Goal: Task Accomplishment & Management: Complete application form

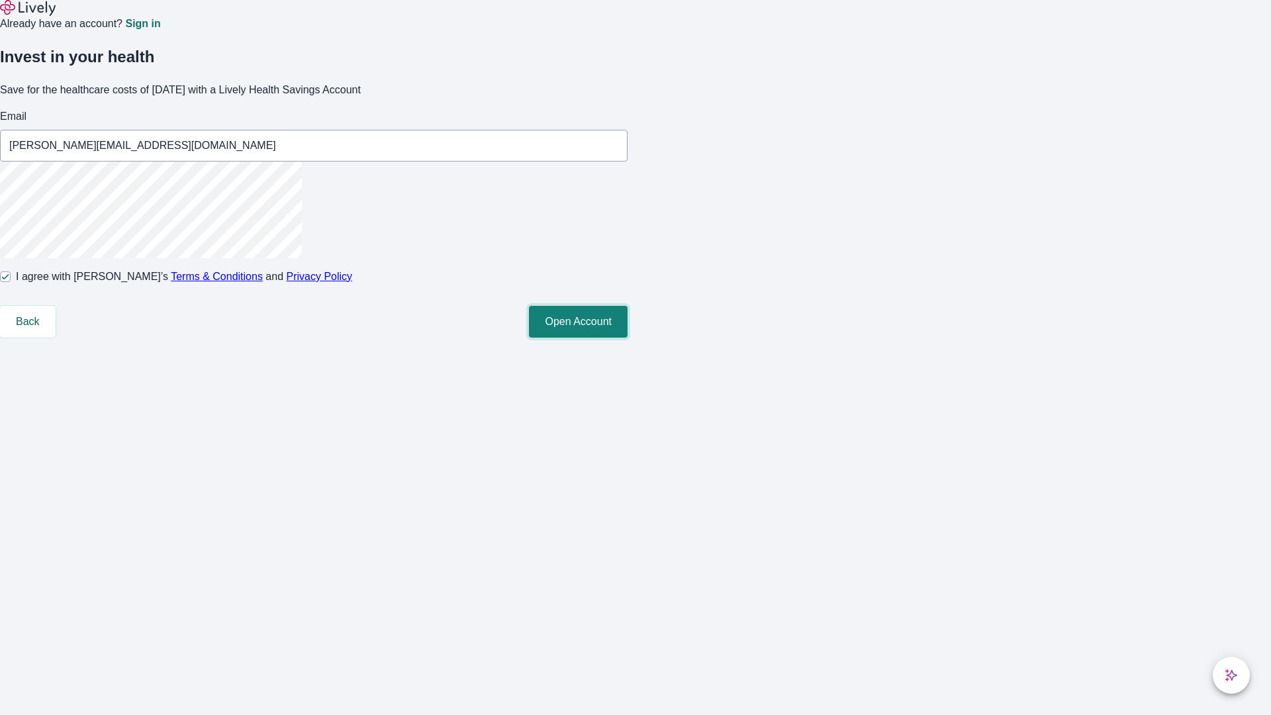
click at [628, 338] on button "Open Account" at bounding box center [578, 322] width 99 height 32
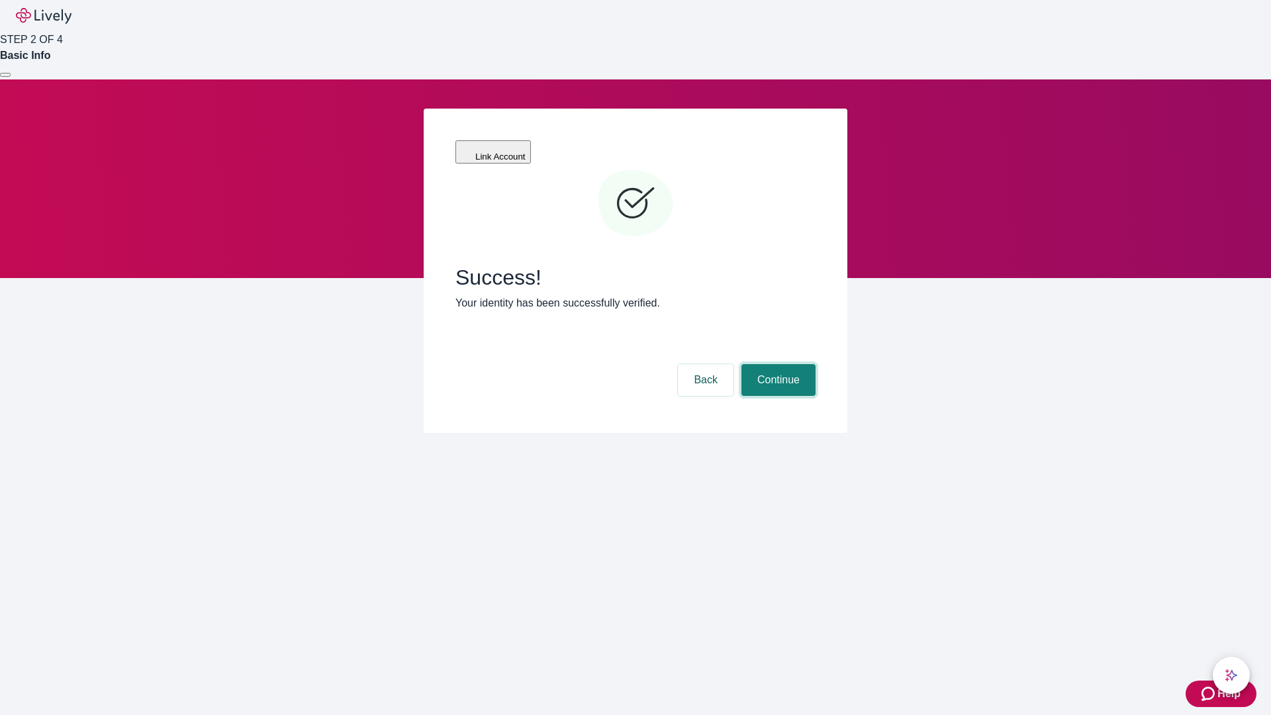
click at [777, 364] on button "Continue" at bounding box center [779, 380] width 74 height 32
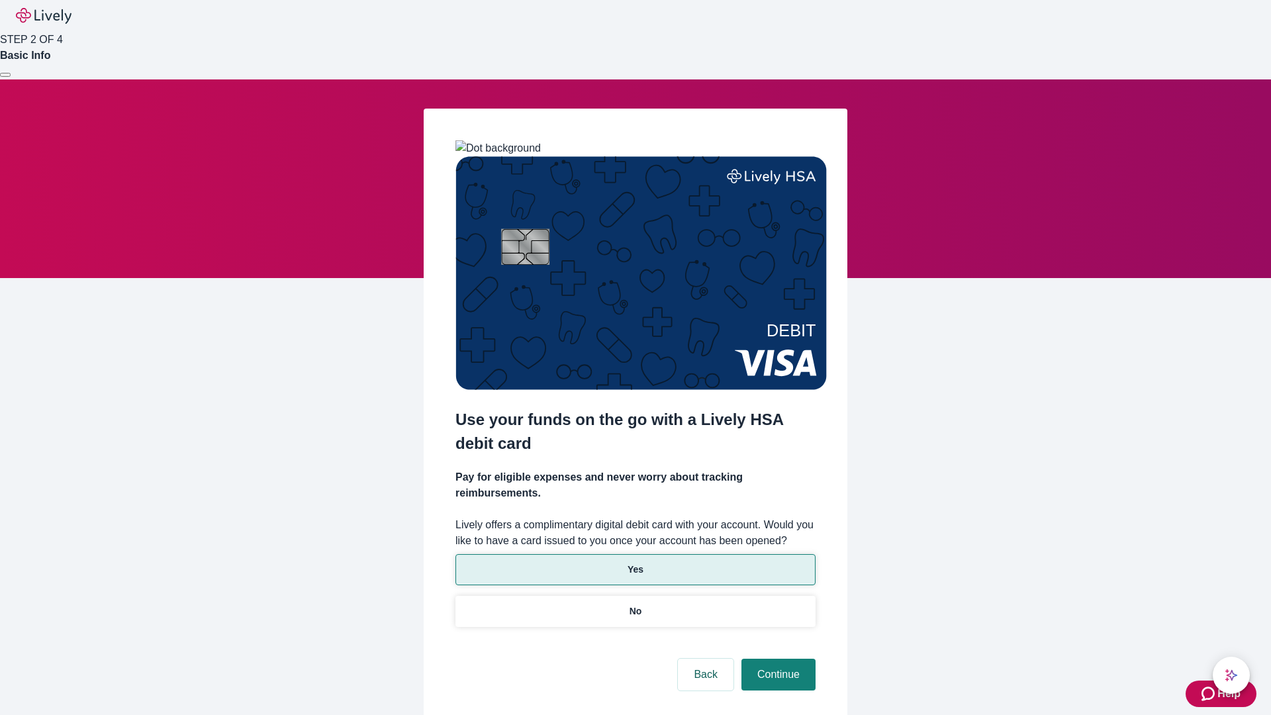
click at [635, 563] on p "Yes" at bounding box center [636, 570] width 16 height 14
click at [777, 659] on button "Continue" at bounding box center [779, 675] width 74 height 32
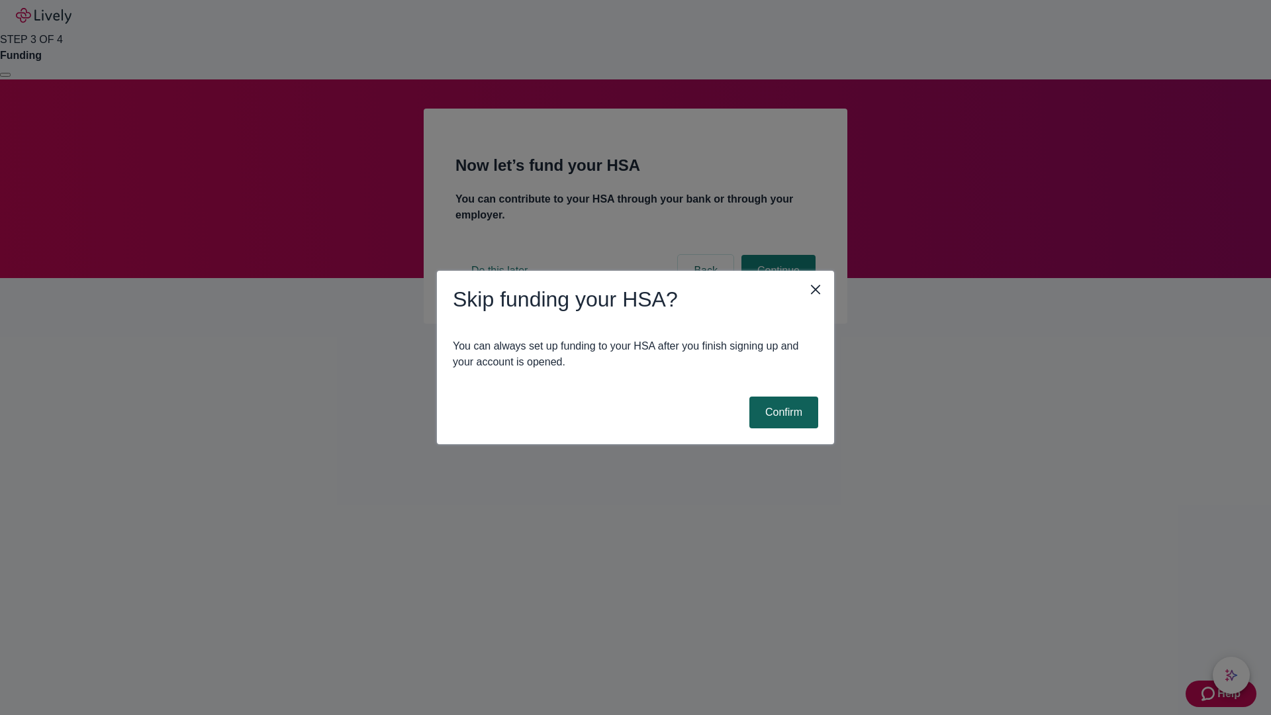
click at [782, 413] on button "Confirm" at bounding box center [784, 413] width 69 height 32
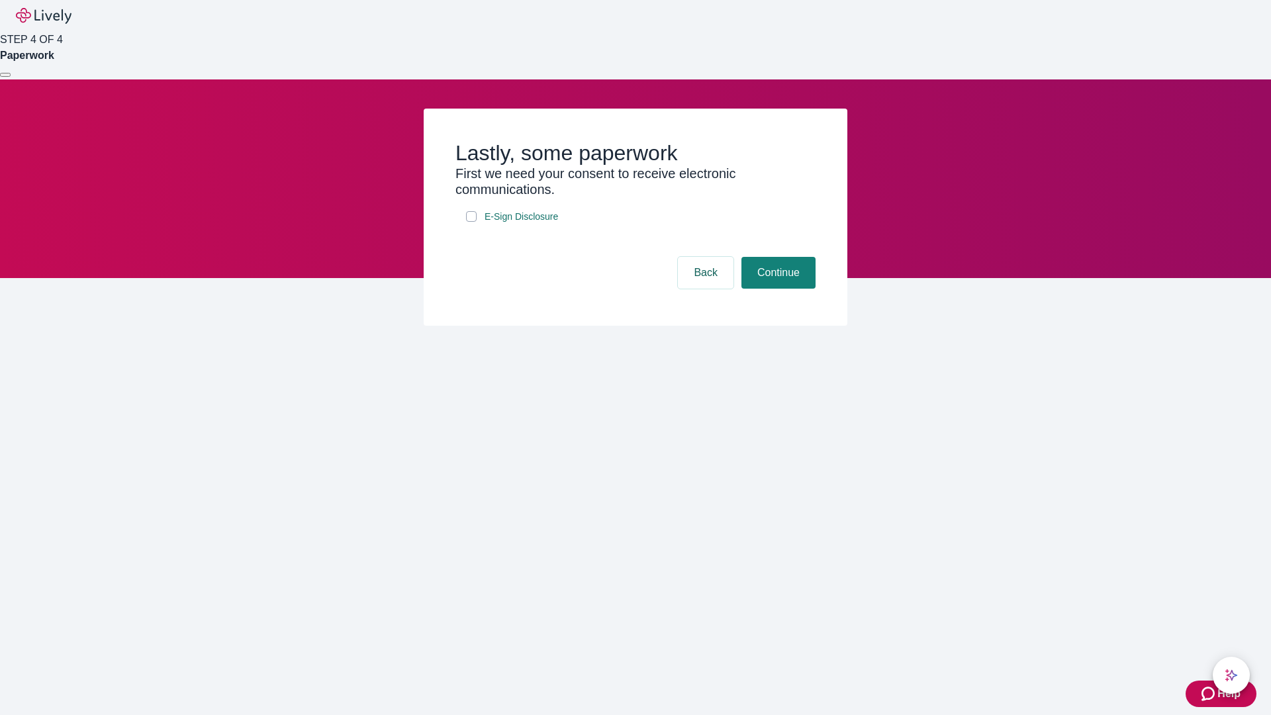
click at [471, 222] on input "E-Sign Disclosure" at bounding box center [471, 216] width 11 height 11
checkbox input "true"
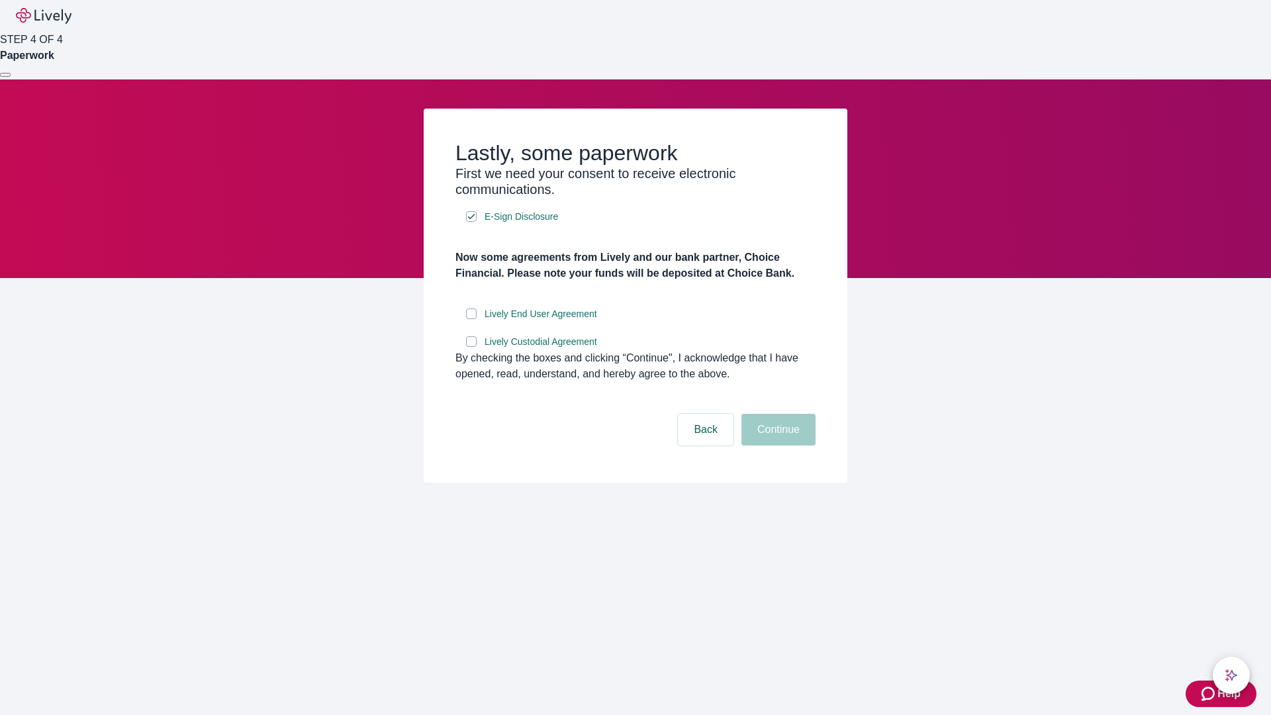
click at [471, 319] on input "Lively End User Agreement" at bounding box center [471, 314] width 11 height 11
checkbox input "true"
click at [471, 347] on input "Lively Custodial Agreement" at bounding box center [471, 341] width 11 height 11
checkbox input "true"
click at [777, 446] on button "Continue" at bounding box center [779, 430] width 74 height 32
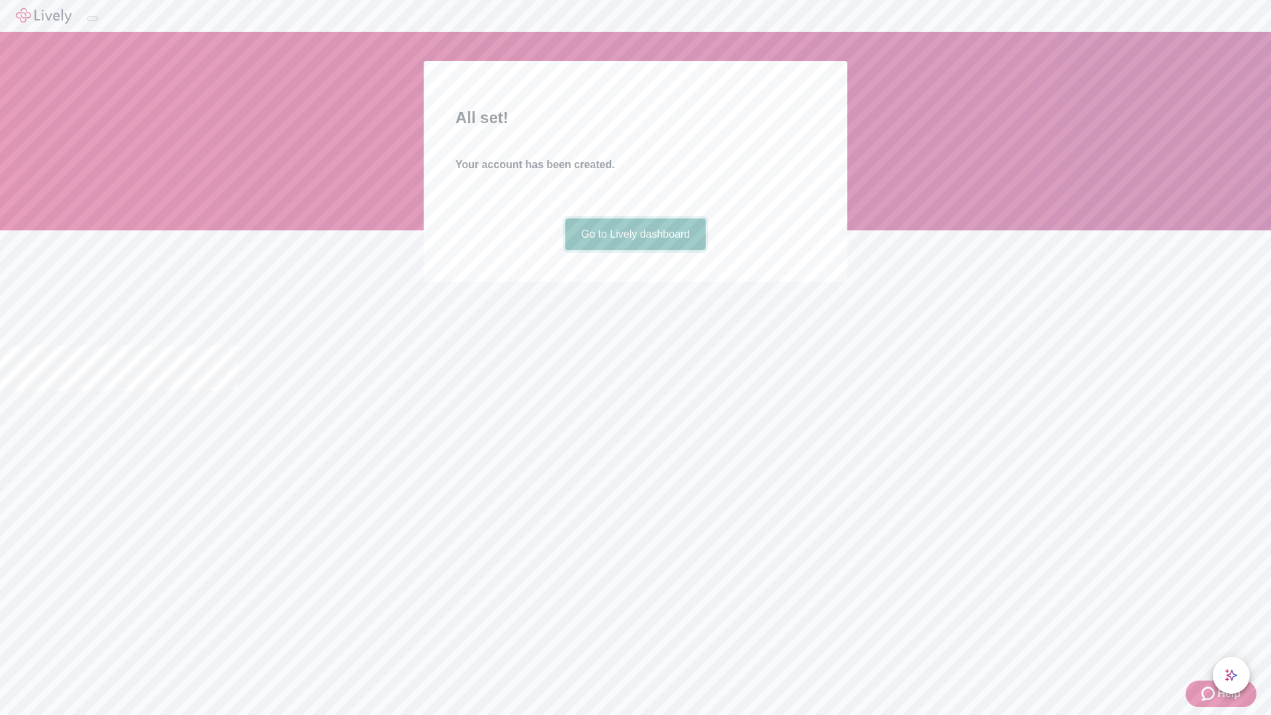
click at [635, 250] on link "Go to Lively dashboard" at bounding box center [635, 235] width 141 height 32
